Goal: Information Seeking & Learning: Learn about a topic

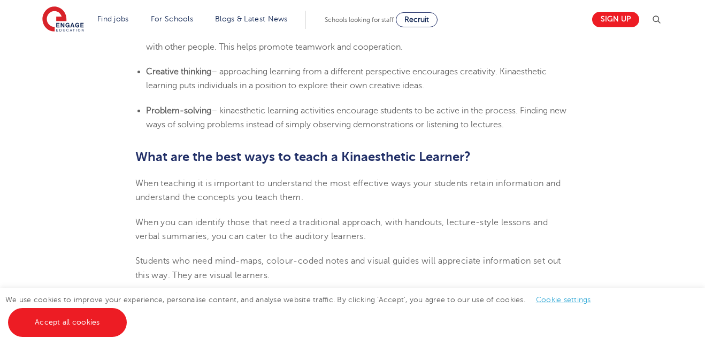
scroll to position [1008, 0]
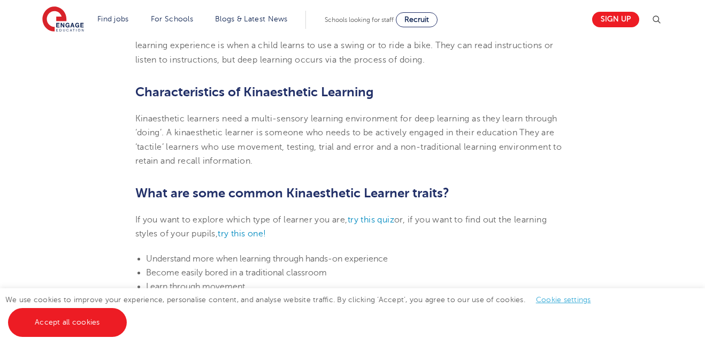
scroll to position [465, 0]
click at [235, 122] on span "Kinaesthetic learners need a multi-sensory learning environment for deep learni…" at bounding box center [348, 139] width 427 height 52
click at [235, 121] on span "Kinaesthetic learners need a multi-sensory learning environment for deep learni…" at bounding box center [348, 139] width 427 height 52
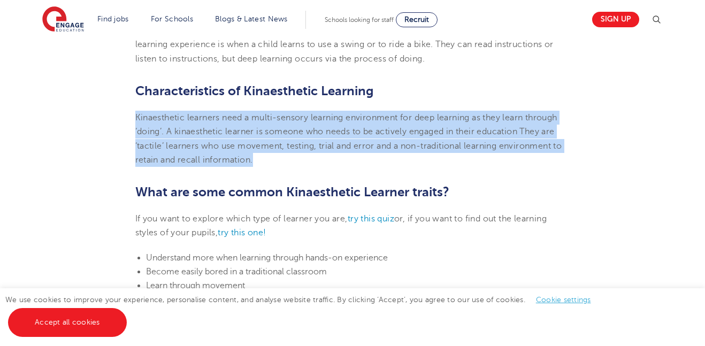
copy span "Kinaesthetic learners need a multi-sensory learning environment for deep learni…"
